Goal: Browse casually

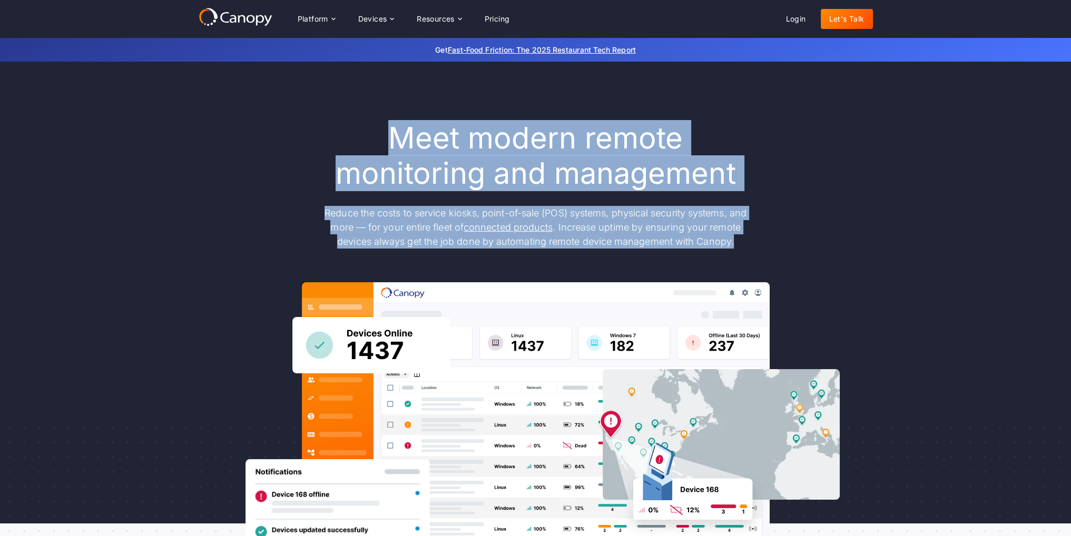
drag, startPoint x: 375, startPoint y: 138, endPoint x: 766, endPoint y: 244, distance: 405.4
click at [766, 244] on div "Meet modern remote monitoring and management Reduce the costs to service kiosks…" at bounding box center [536, 345] width 674 height 449
click at [616, 226] on p "Reduce the costs to service kiosks, point-of-sale (POS) systems, physical secur…" at bounding box center [535, 227] width 442 height 43
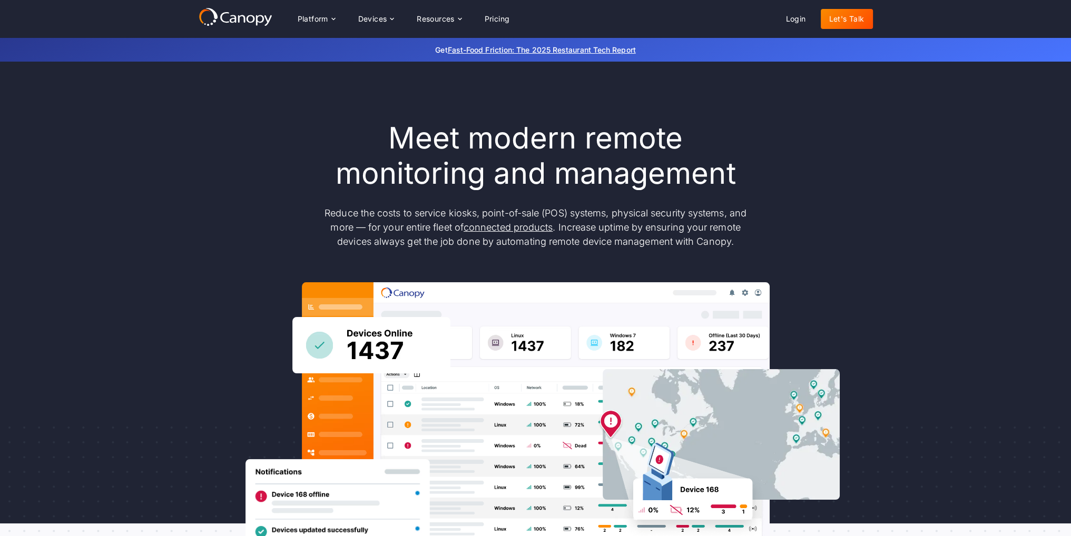
click at [585, 229] on p "Reduce the costs to service kiosks, point-of-sale (POS) systems, physical secur…" at bounding box center [535, 227] width 442 height 43
click at [671, 228] on p "Reduce the costs to service kiosks, point-of-sale (POS) systems, physical secur…" at bounding box center [535, 227] width 442 height 43
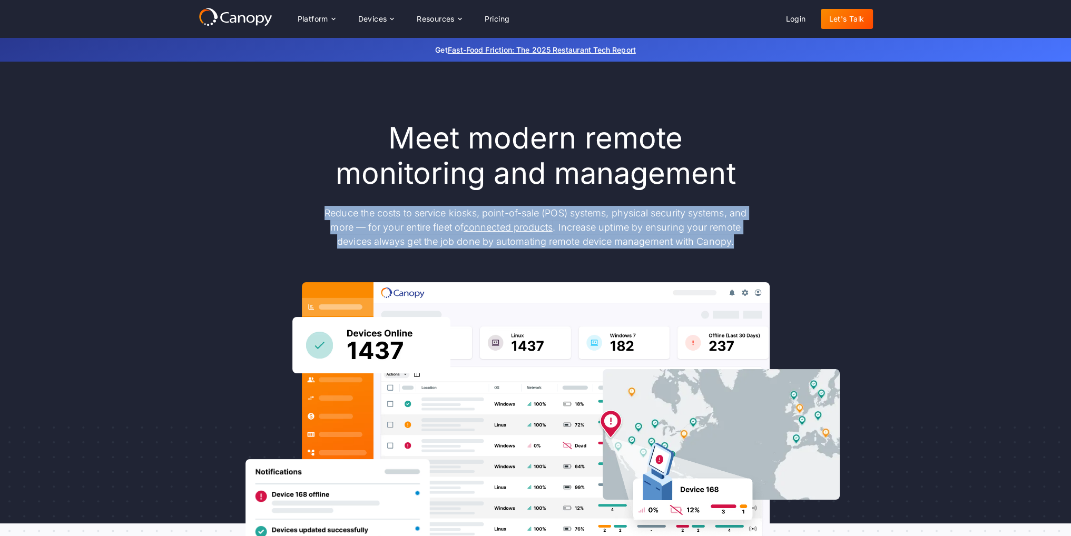
drag, startPoint x: 318, startPoint y: 208, endPoint x: 771, endPoint y: 245, distance: 454.5
click at [771, 245] on div "Meet modern remote monitoring and management Reduce the costs to service kiosks…" at bounding box center [536, 345] width 674 height 449
click at [609, 232] on p "Reduce the costs to service kiosks, point-of-sale (POS) systems, physical secur…" at bounding box center [535, 227] width 442 height 43
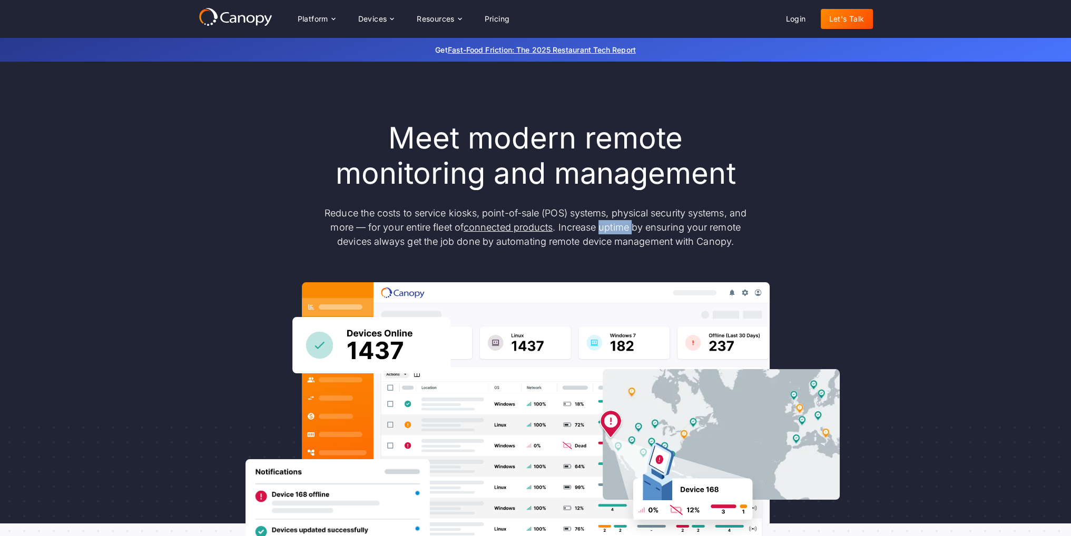
click at [609, 232] on p "Reduce the costs to service kiosks, point-of-sale (POS) systems, physical secur…" at bounding box center [535, 227] width 442 height 43
click at [678, 233] on p "Reduce the costs to service kiosks, point-of-sale (POS) systems, physical secur…" at bounding box center [535, 227] width 442 height 43
click at [581, 228] on p "Reduce the costs to service kiosks, point-of-sale (POS) systems, physical secur…" at bounding box center [535, 227] width 442 height 43
click at [581, 230] on p "Reduce the costs to service kiosks, point-of-sale (POS) systems, physical secur…" at bounding box center [535, 227] width 442 height 43
drag, startPoint x: 669, startPoint y: 230, endPoint x: 677, endPoint y: 247, distance: 18.6
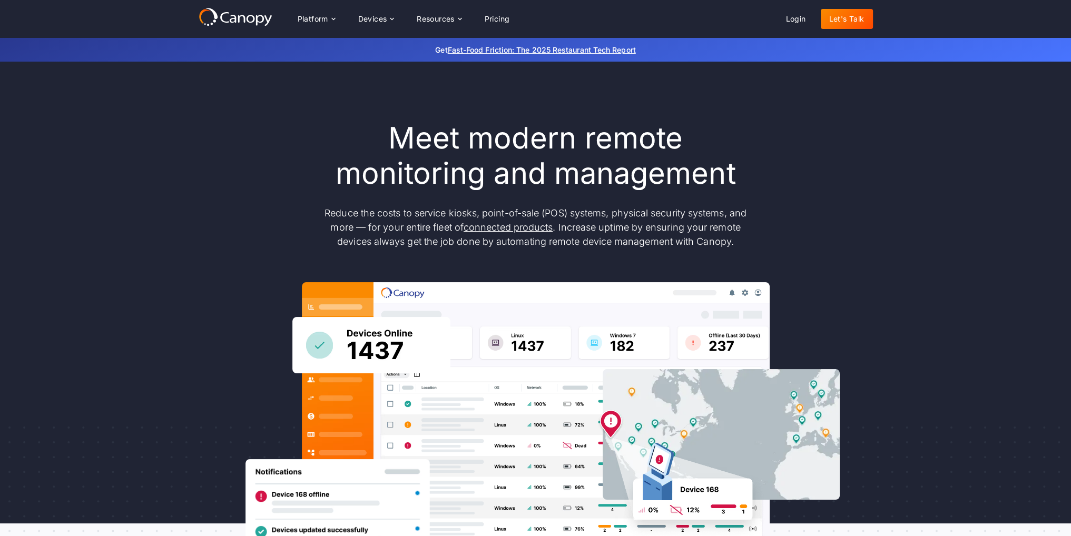
click at [672, 233] on p "Reduce the costs to service kiosks, point-of-sale (POS) systems, physical secur…" at bounding box center [535, 227] width 442 height 43
